Goal: Information Seeking & Learning: Learn about a topic

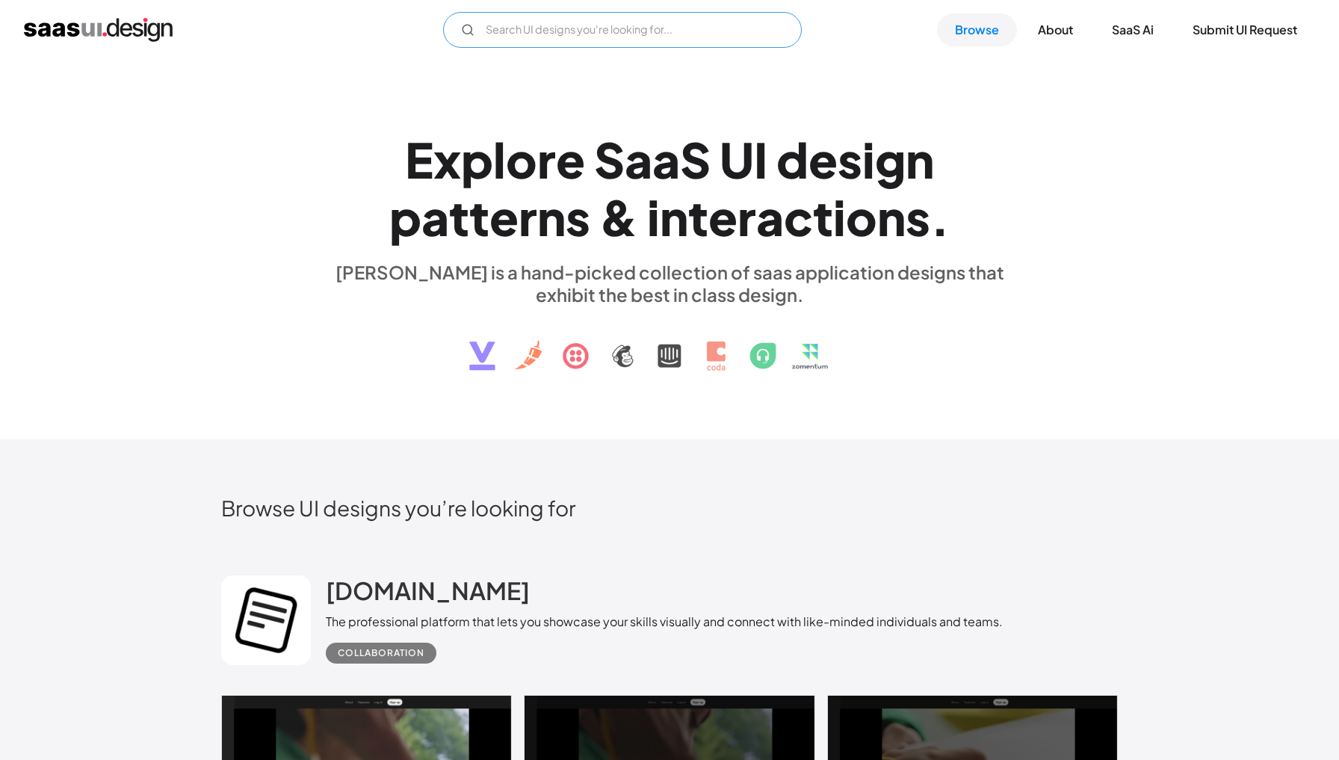
click at [692, 23] on input "Email Form" at bounding box center [622, 30] width 359 height 36
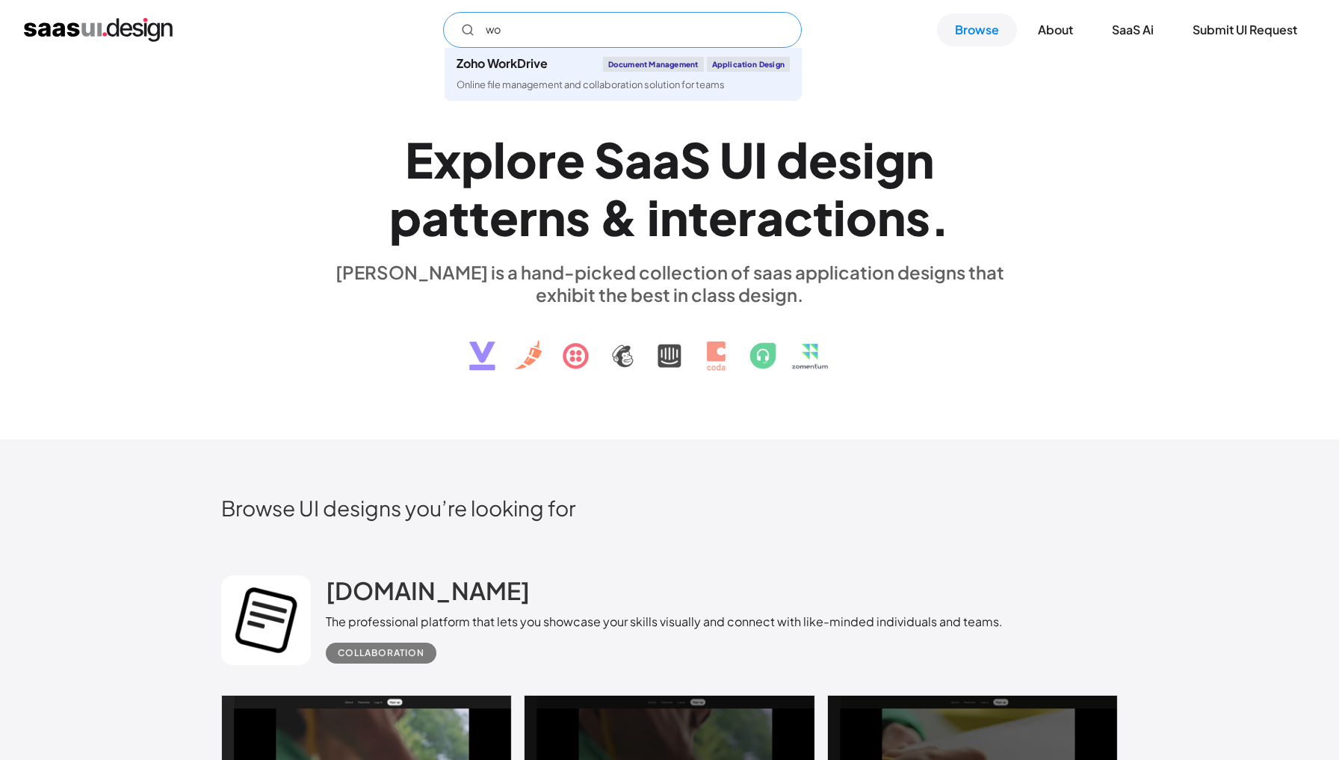
type input "w"
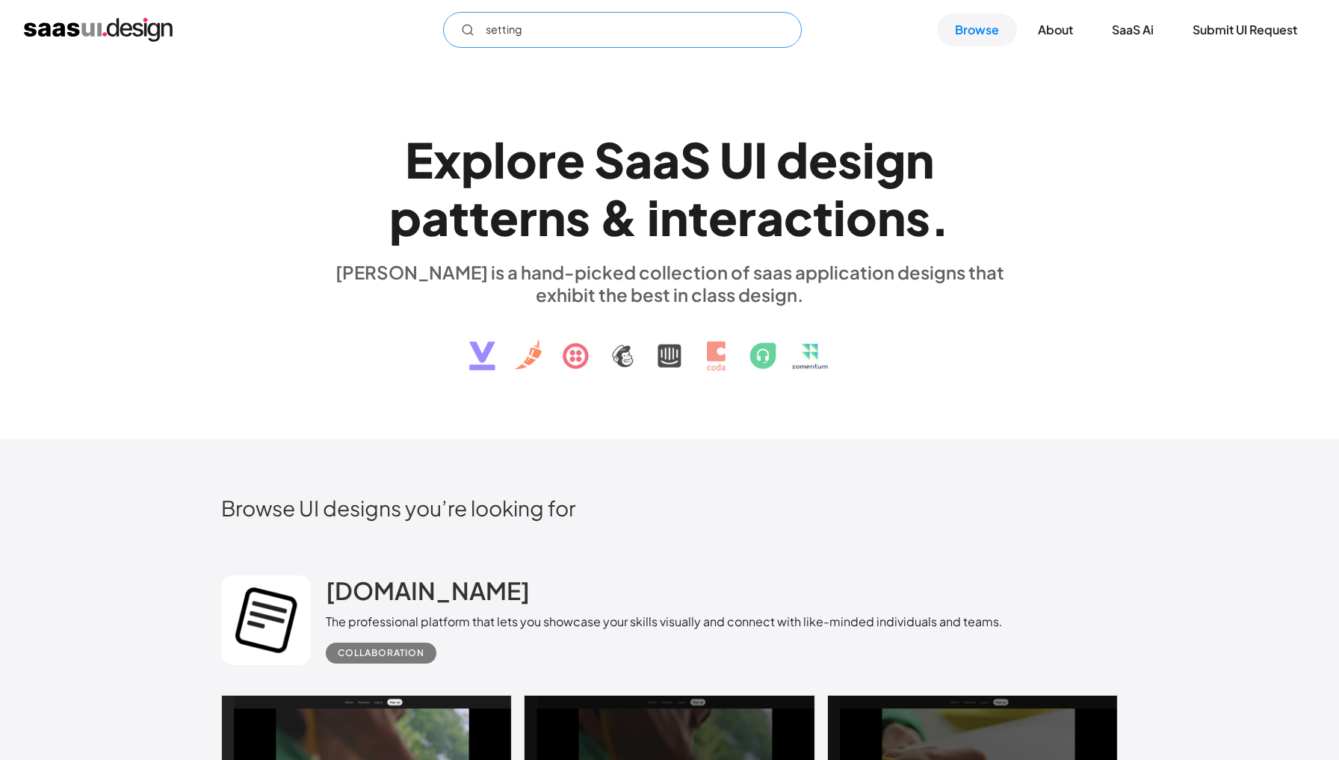
click at [581, 34] on input "setting" at bounding box center [622, 30] width 359 height 36
type input "setting"
click at [976, 31] on link "Browse" at bounding box center [977, 29] width 80 height 33
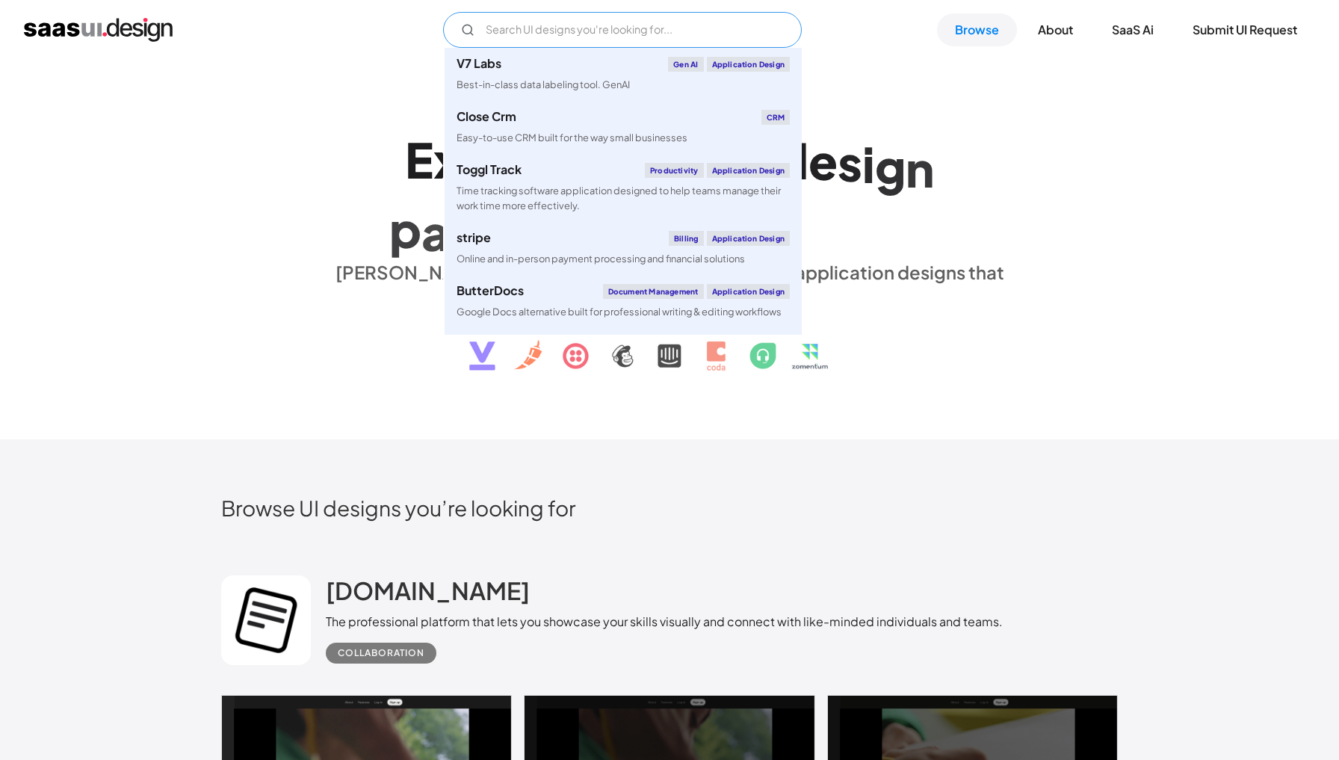
click at [679, 39] on input "Email Form" at bounding box center [622, 30] width 359 height 36
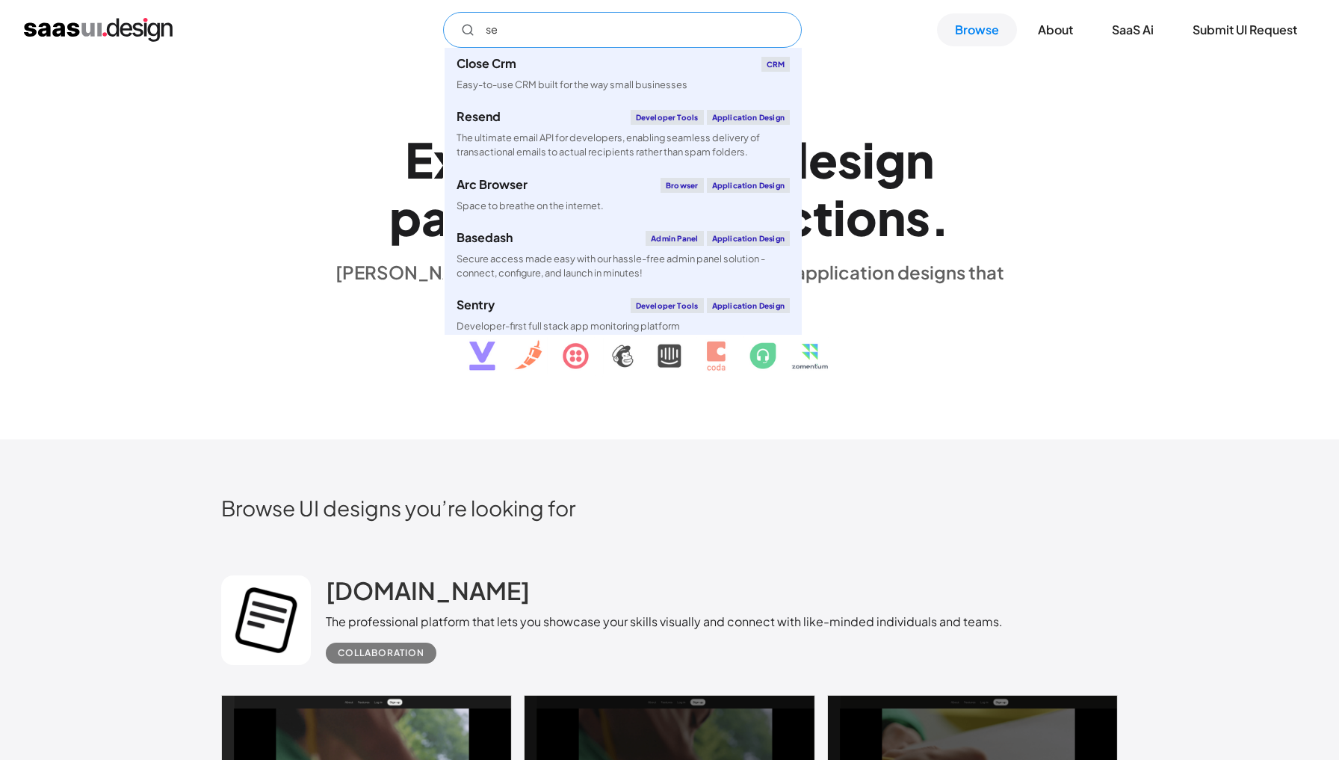
type input "s"
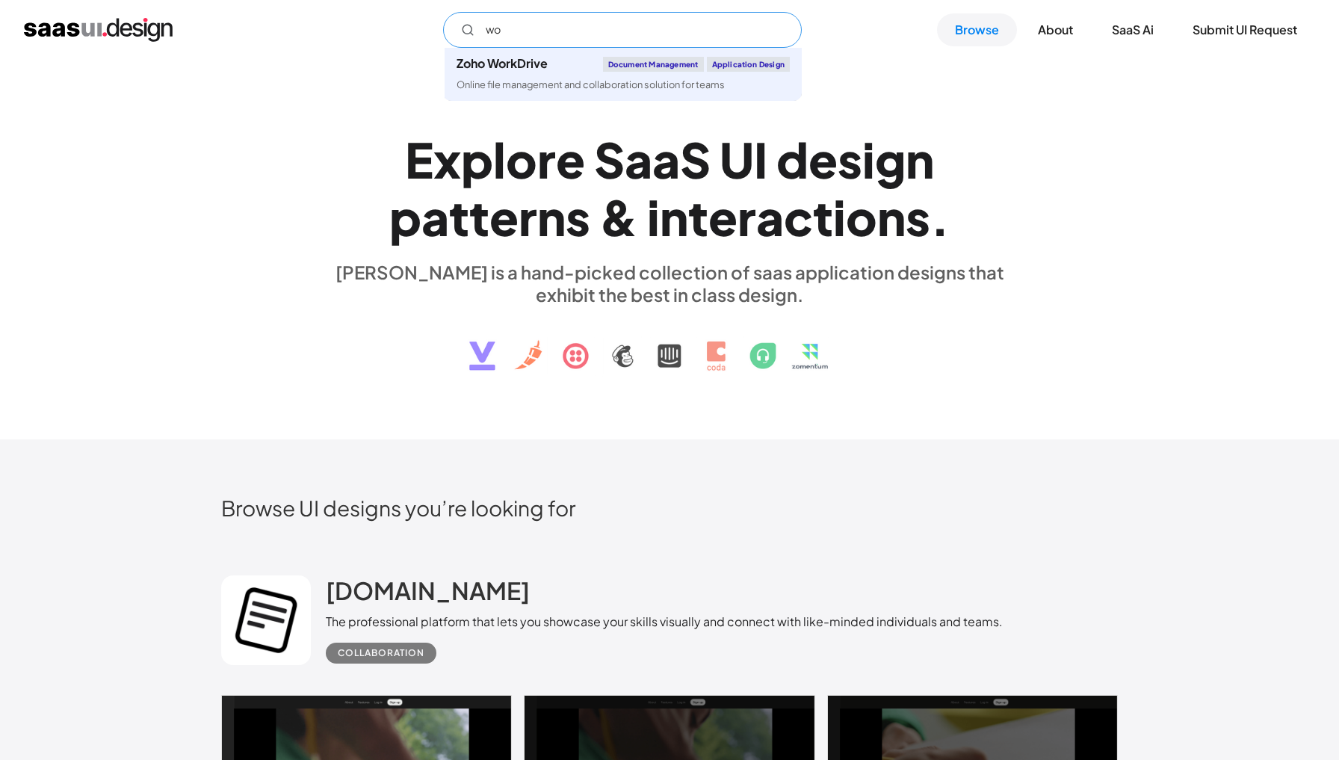
type input "w"
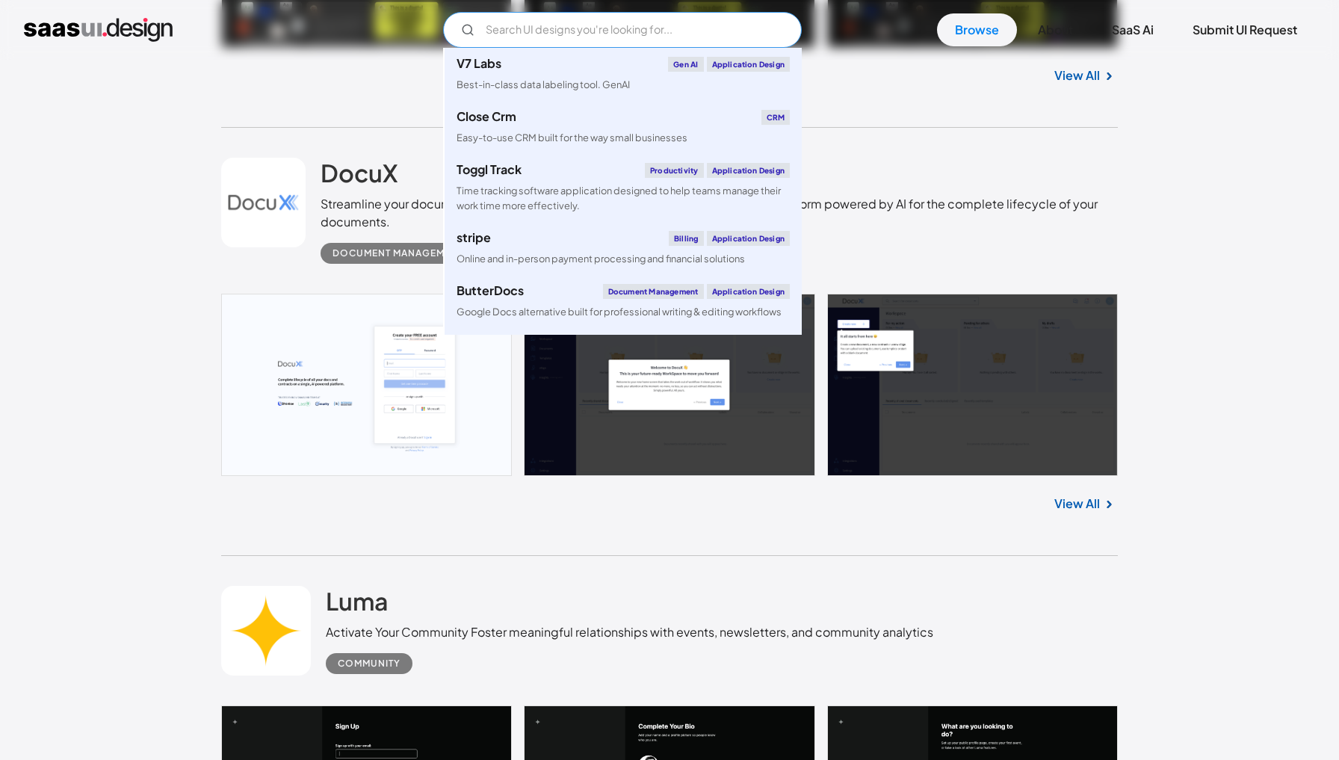
scroll to position [869, 0]
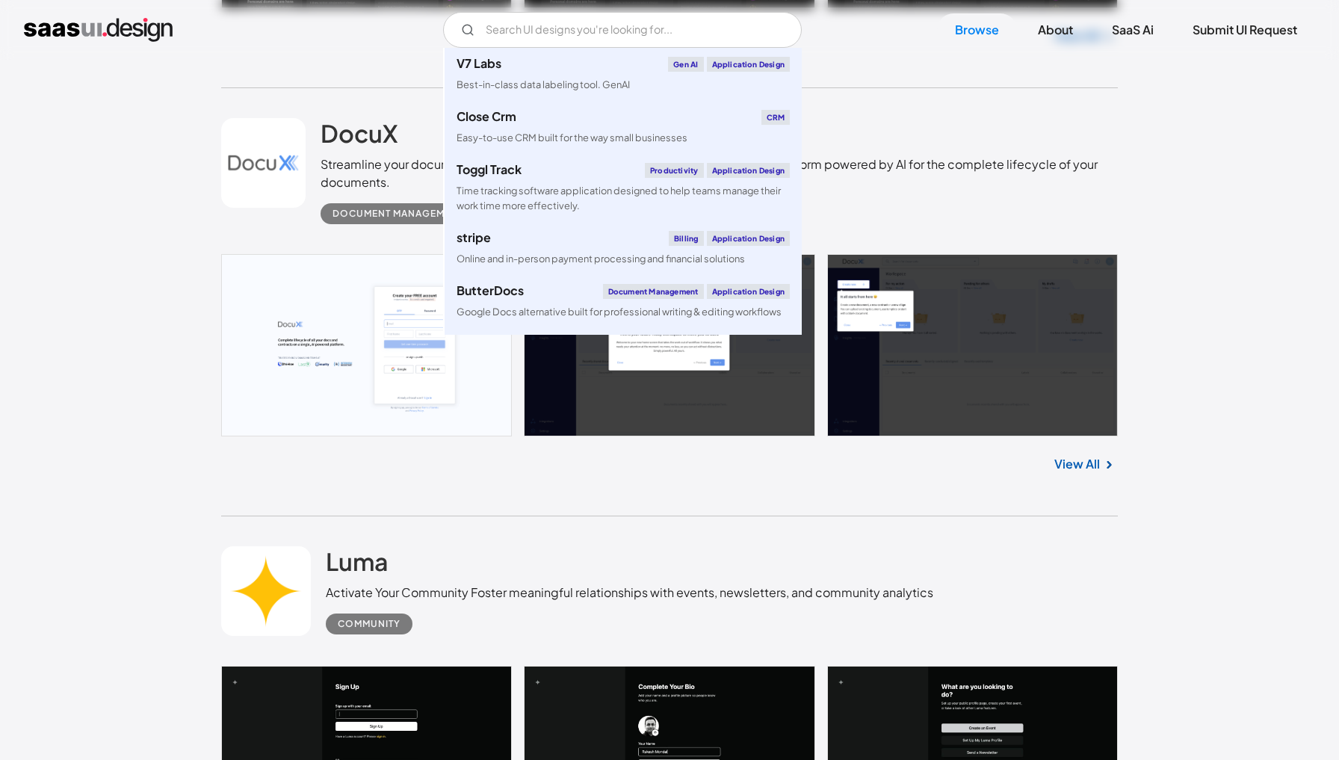
click at [1031, 183] on div "Streamline your document and contract management with DocuX the all-in-one plat…" at bounding box center [719, 173] width 797 height 36
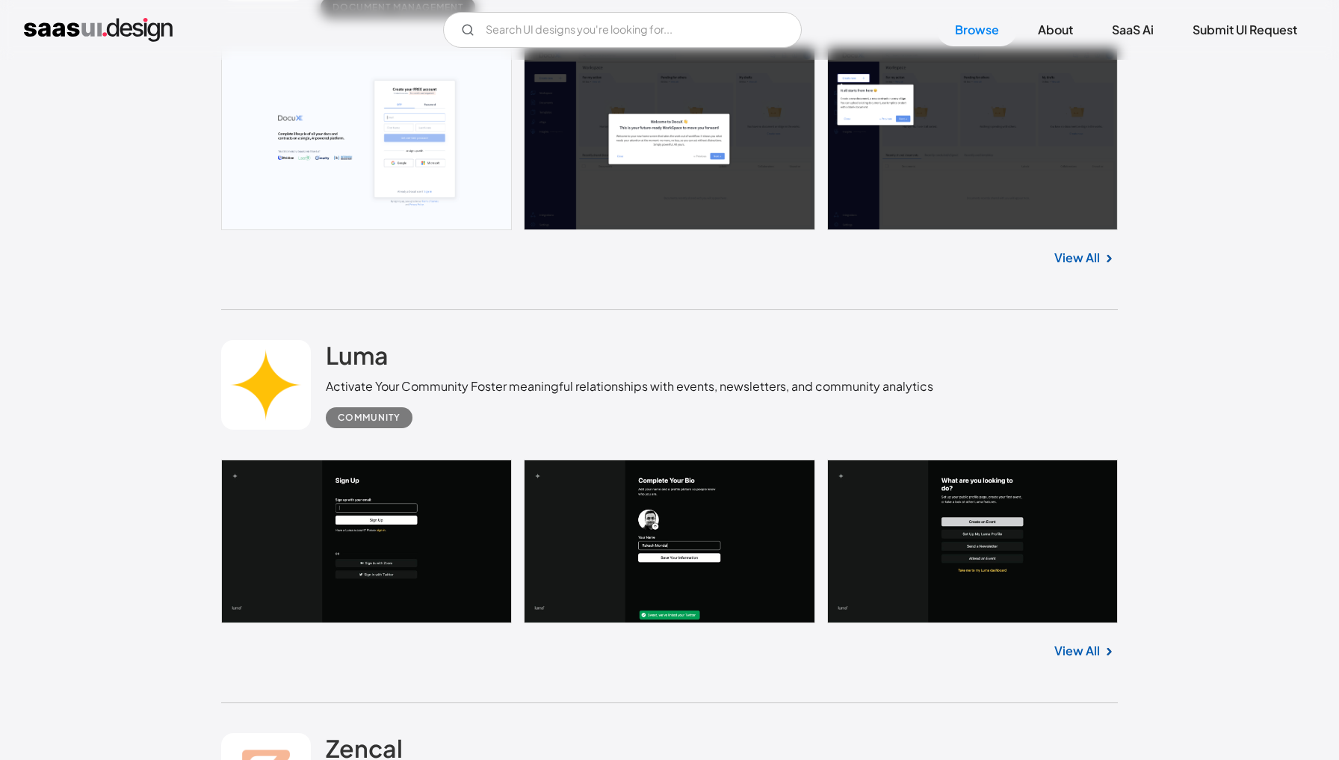
scroll to position [1044, 0]
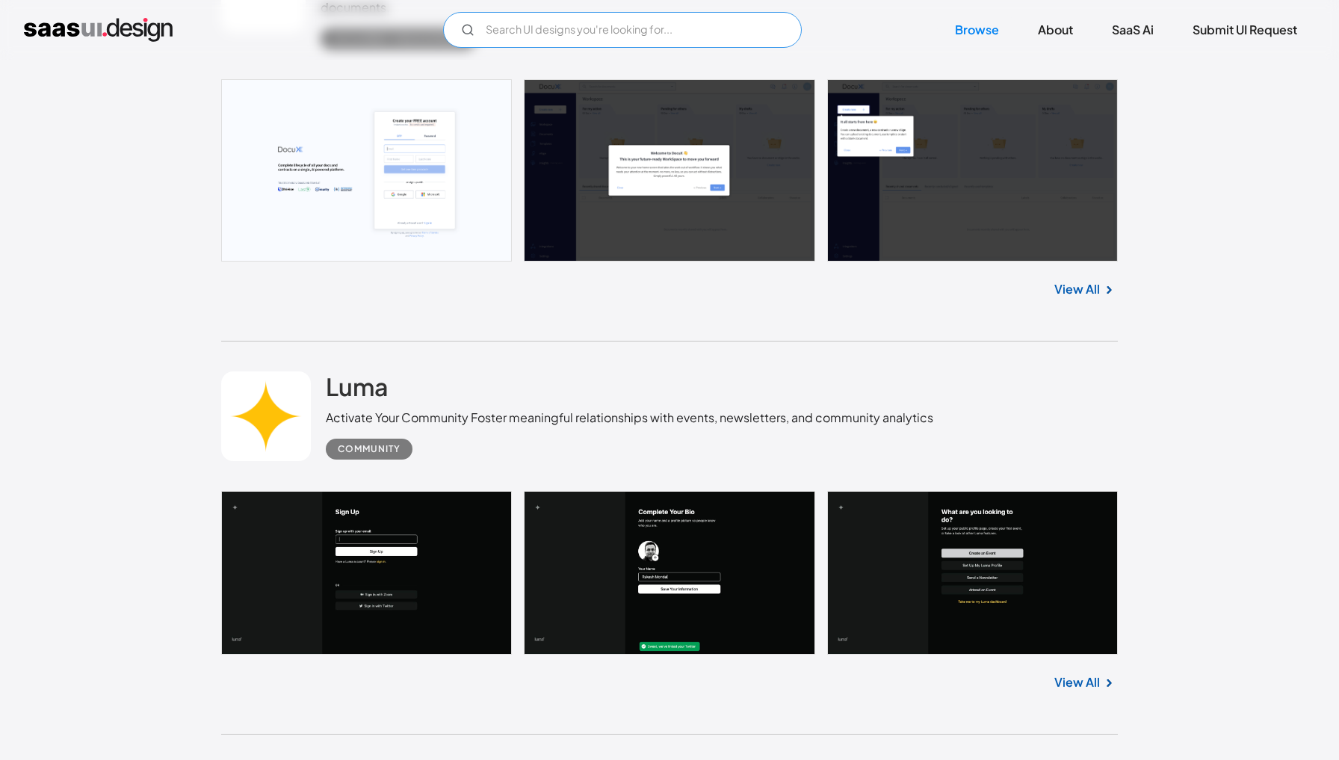
click at [620, 27] on input "Email Form" at bounding box center [622, 30] width 359 height 36
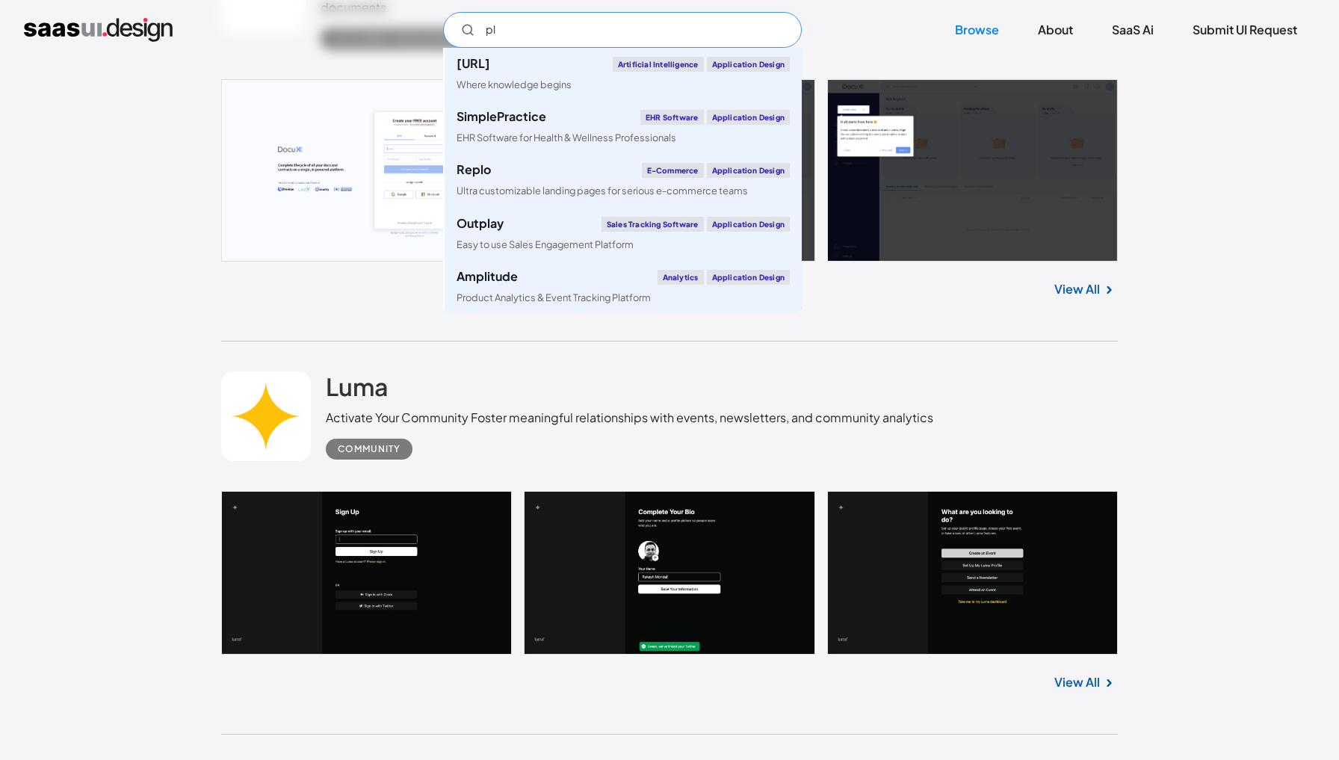
type input "p"
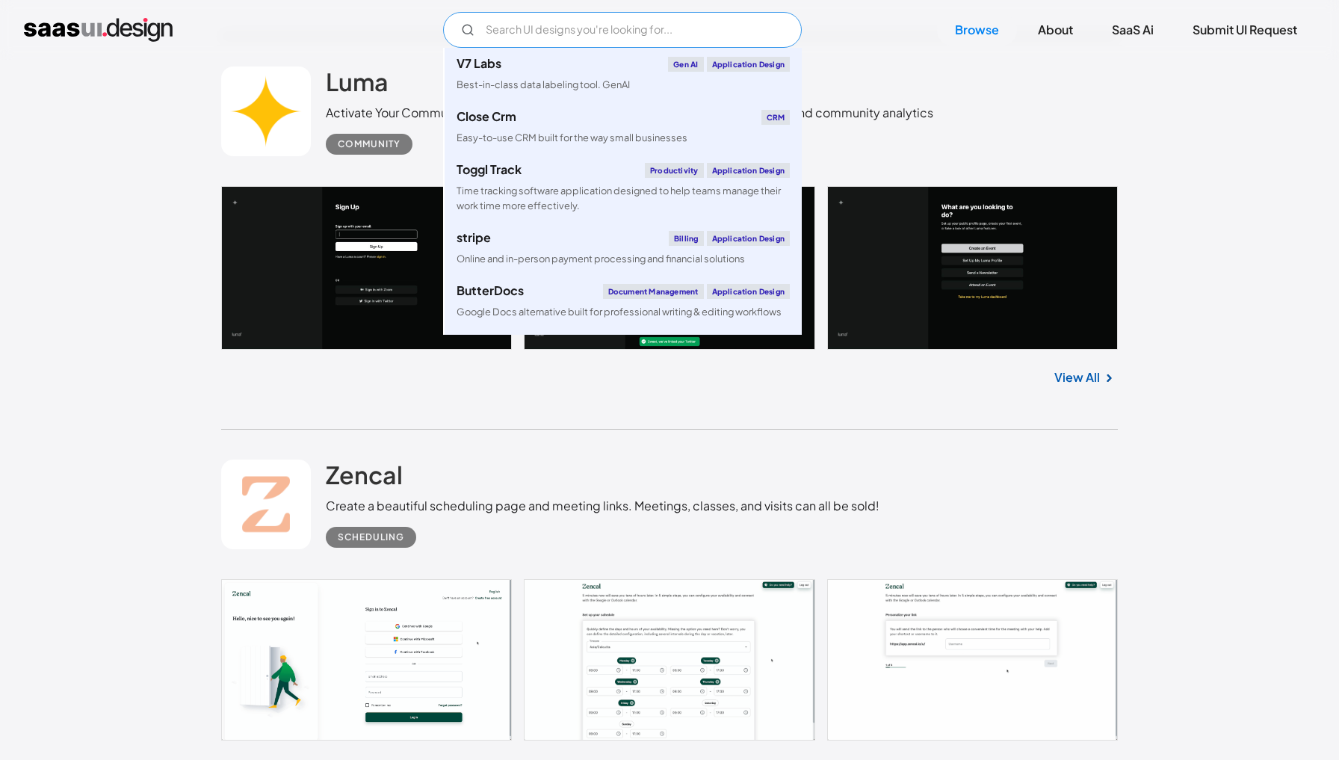
scroll to position [1368, 0]
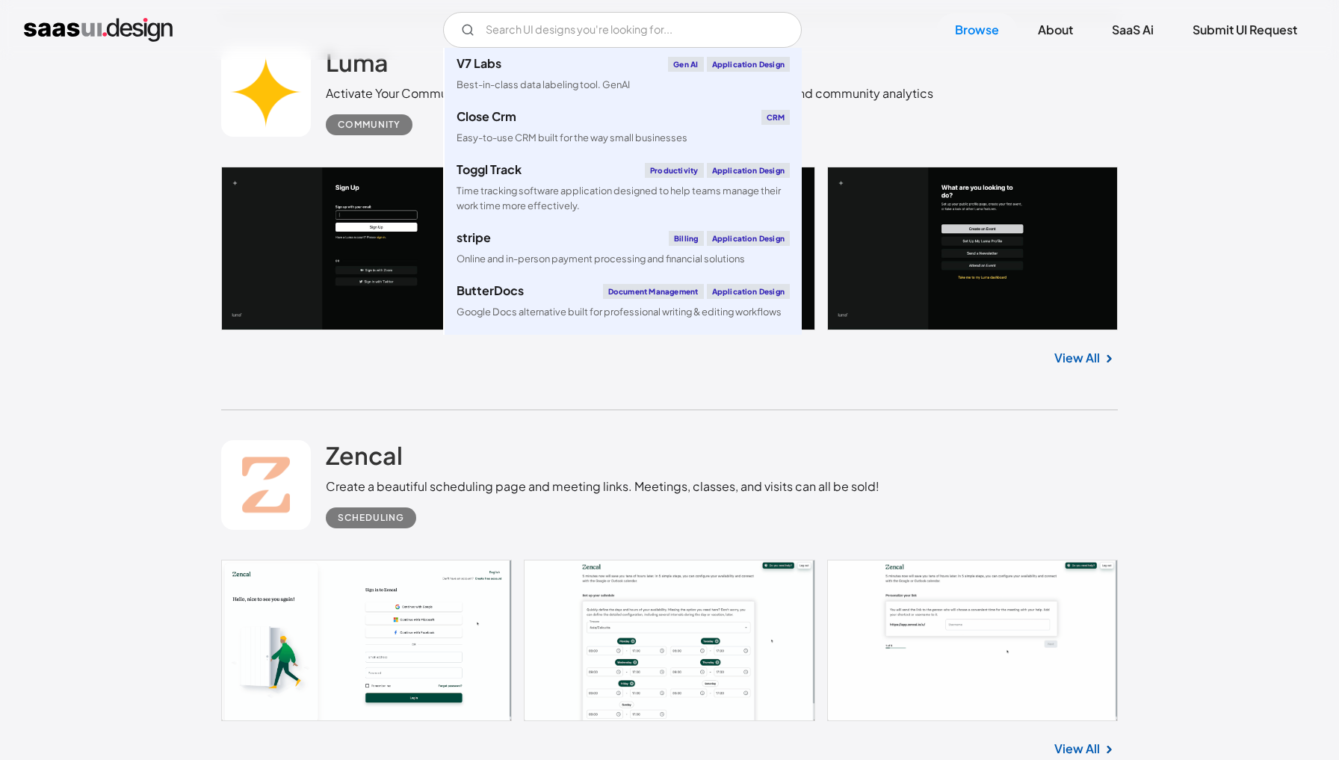
click at [986, 451] on div "Zencal Create a beautiful scheduling page and meeting links. Meetings, classes,…" at bounding box center [669, 484] width 897 height 149
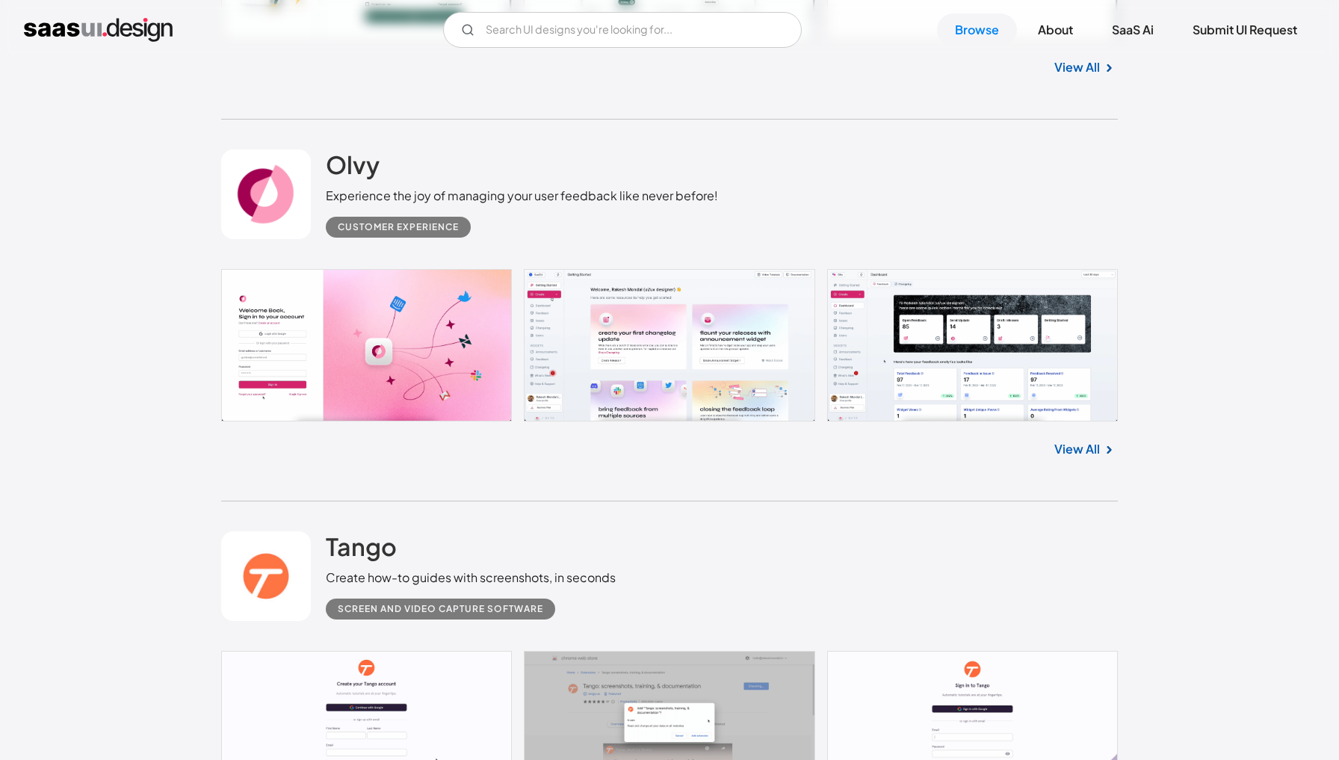
scroll to position [2081, 0]
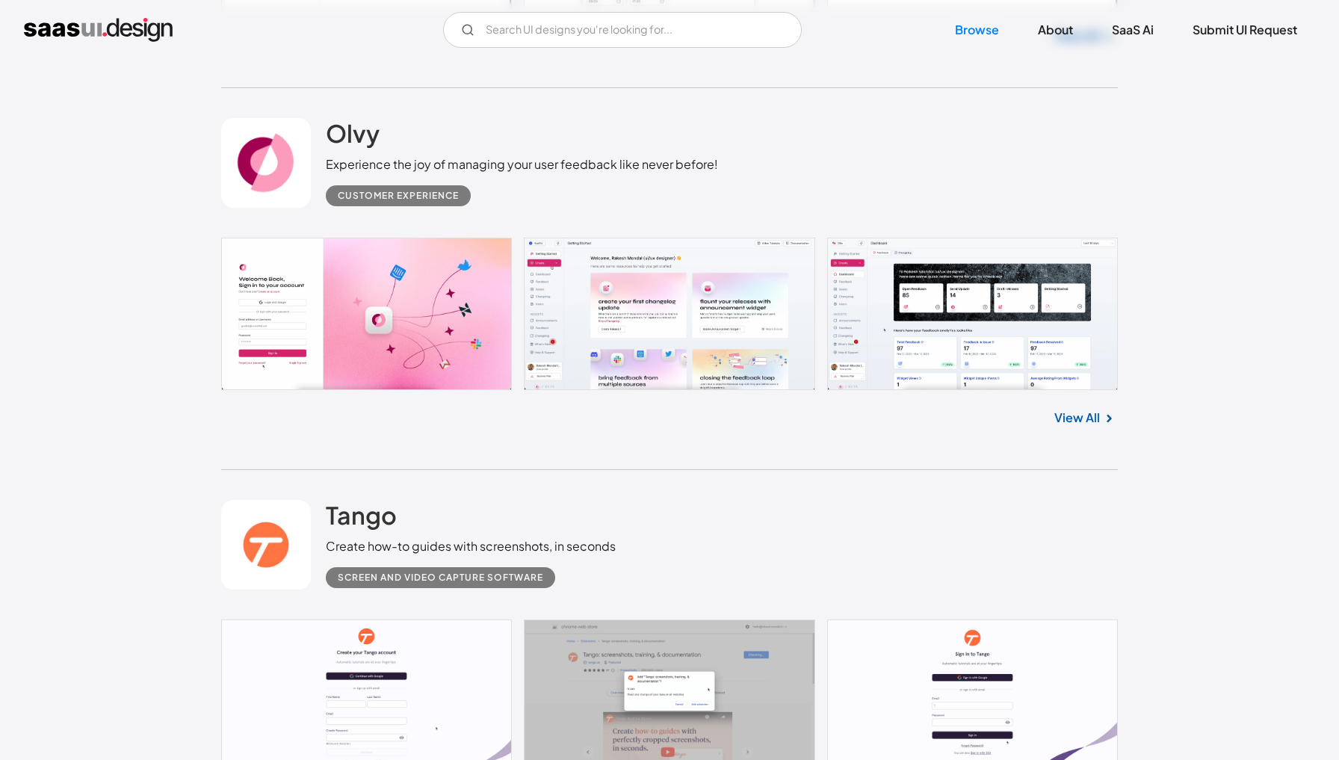
click at [1068, 352] on link at bounding box center [669, 314] width 897 height 152
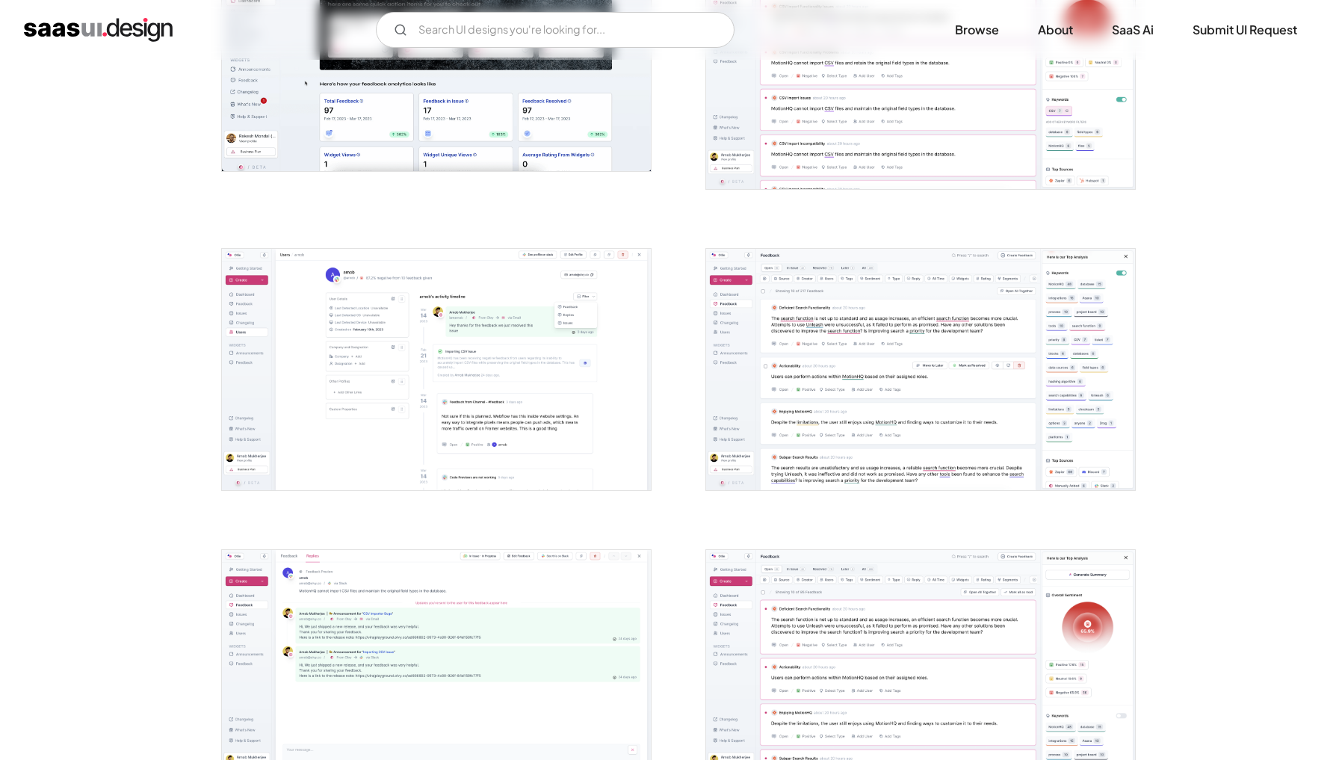
scroll to position [478, 0]
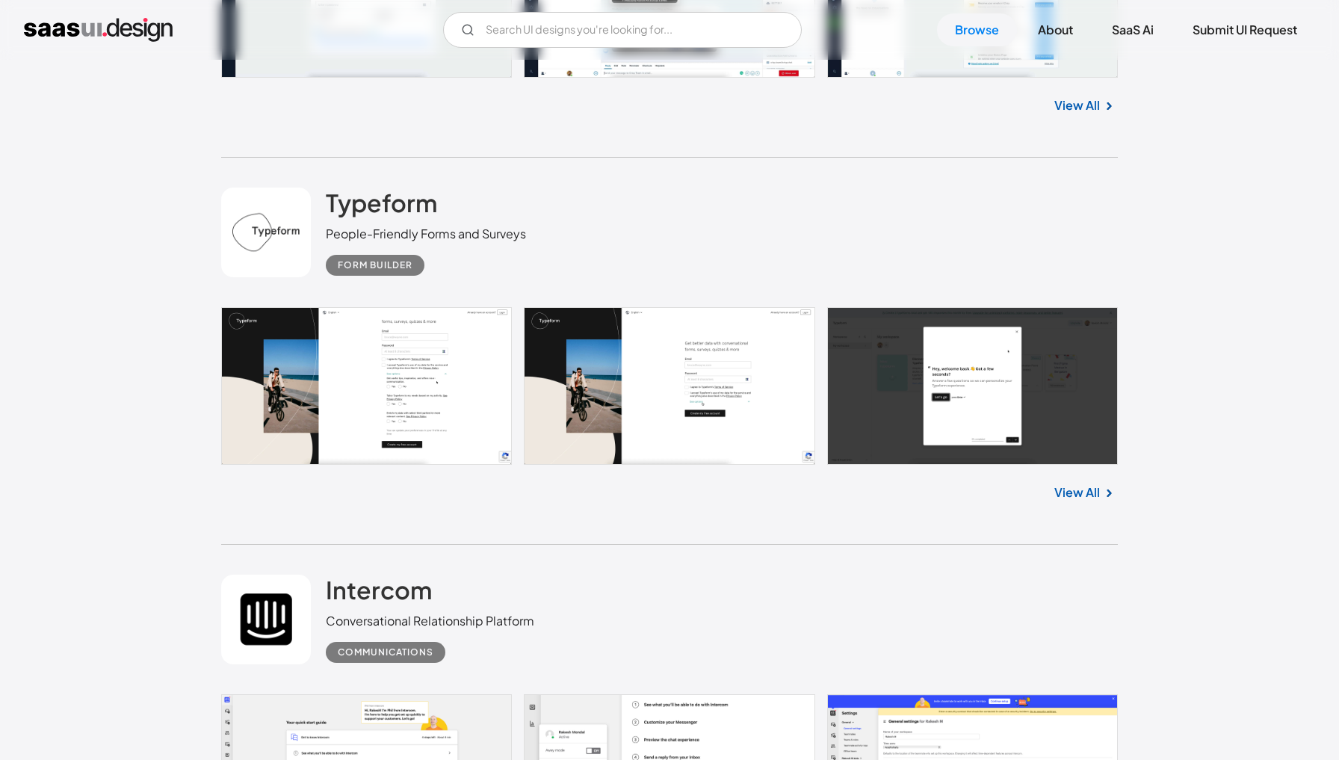
scroll to position [3887, 0]
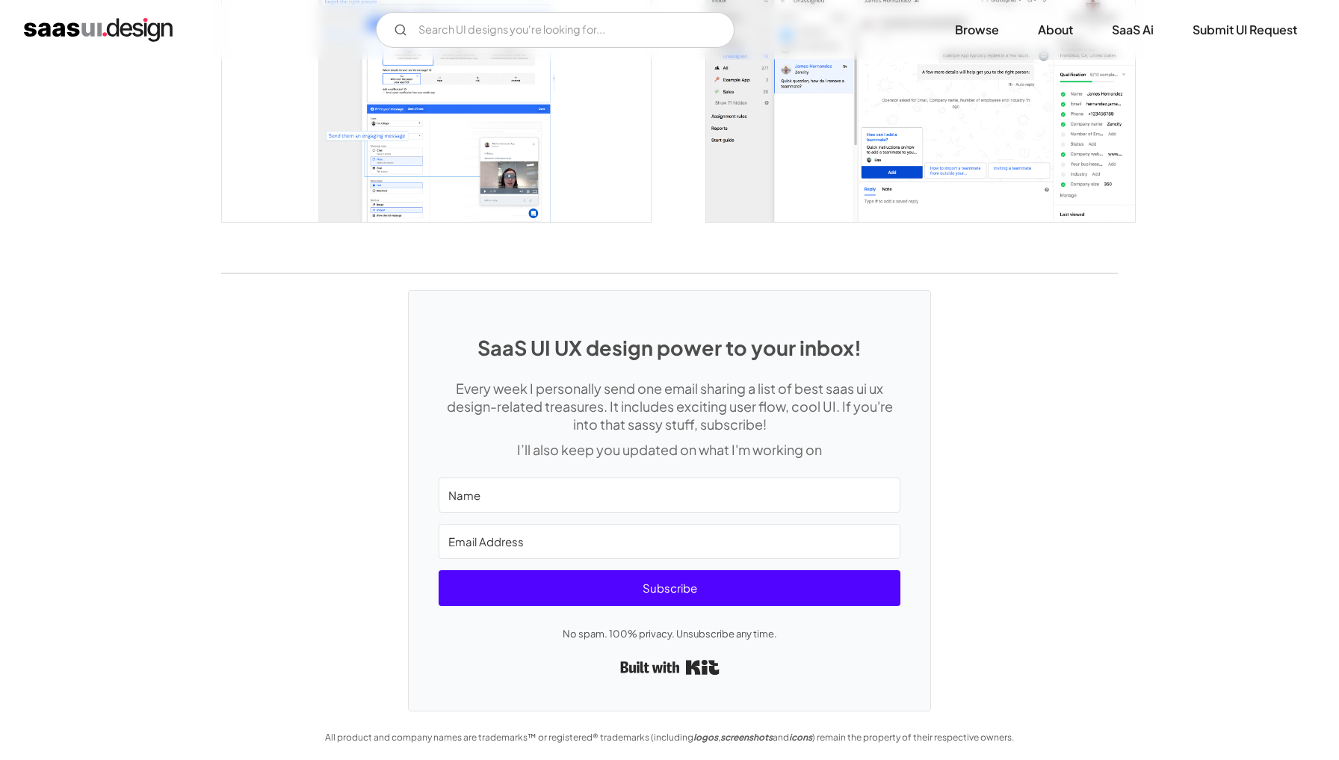
scroll to position [2978, 0]
